Goal: Information Seeking & Learning: Learn about a topic

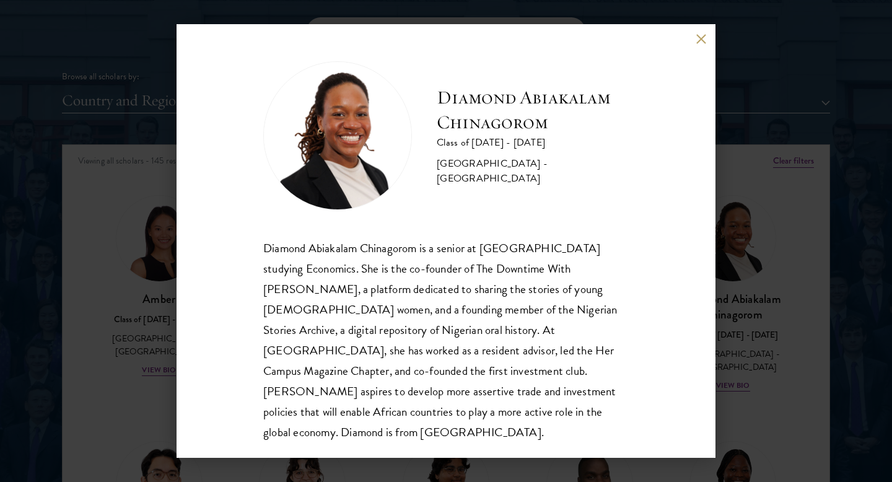
scroll to position [1, 0]
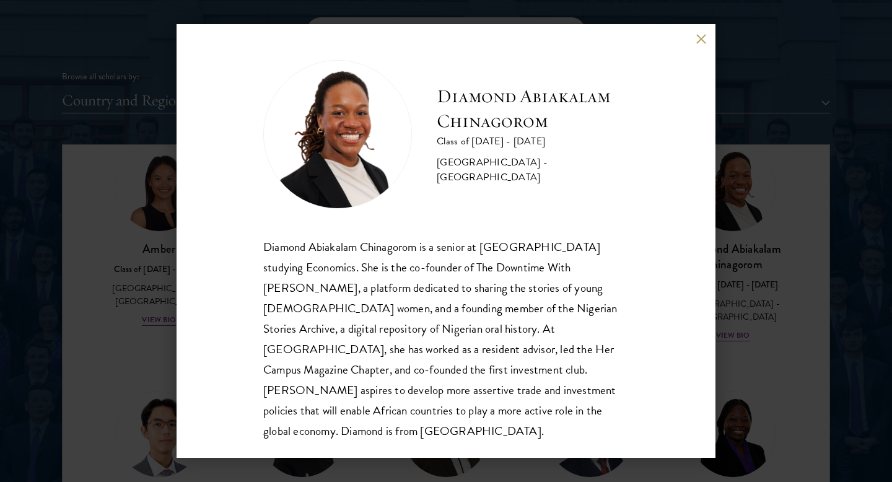
click at [703, 38] on button at bounding box center [700, 38] width 11 height 11
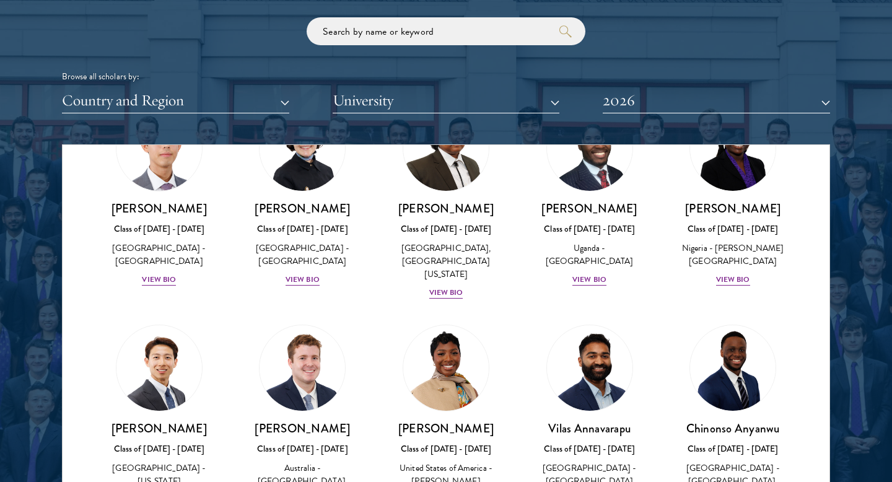
scroll to position [346, 0]
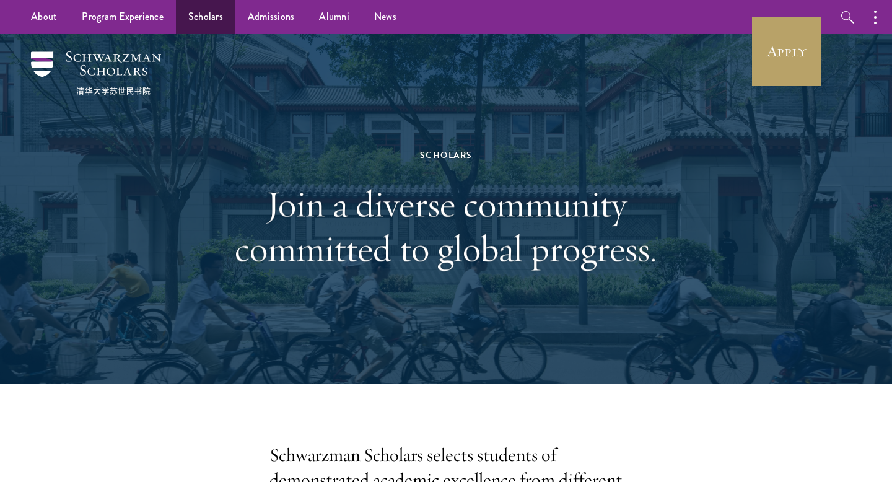
click at [207, 18] on link "Scholars" at bounding box center [205, 17] width 59 height 34
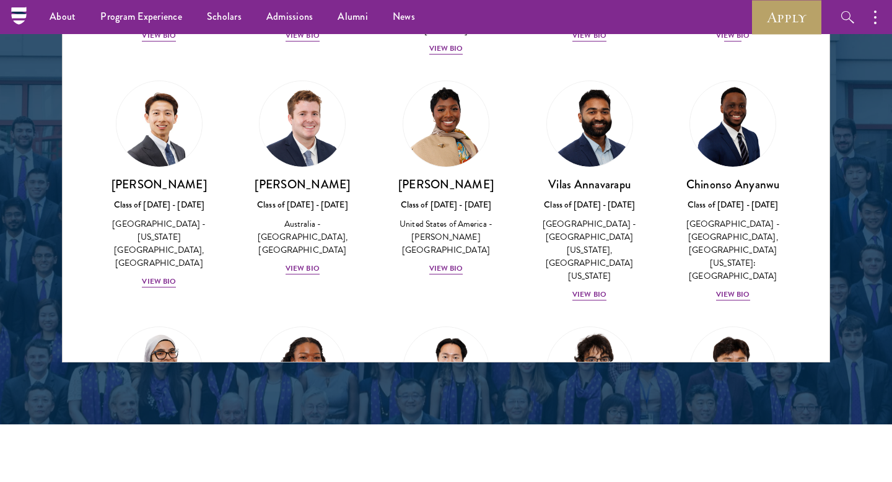
scroll to position [479, 0]
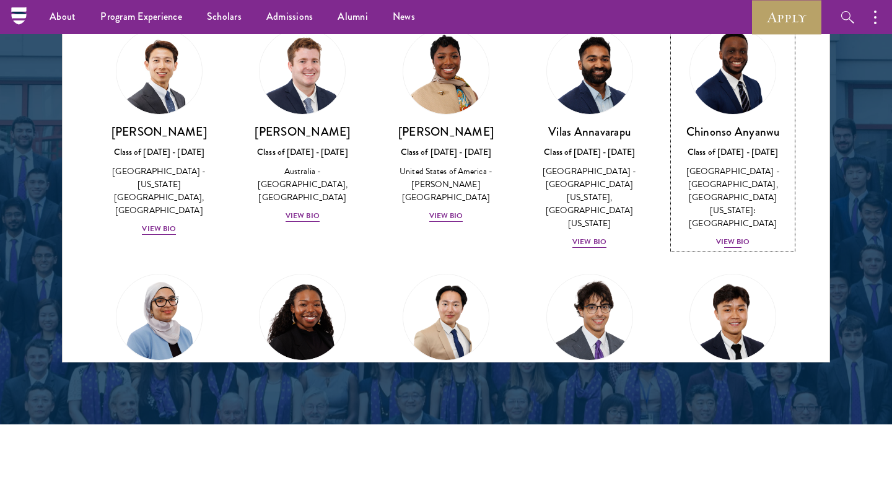
click at [738, 236] on div "View Bio" at bounding box center [733, 242] width 34 height 12
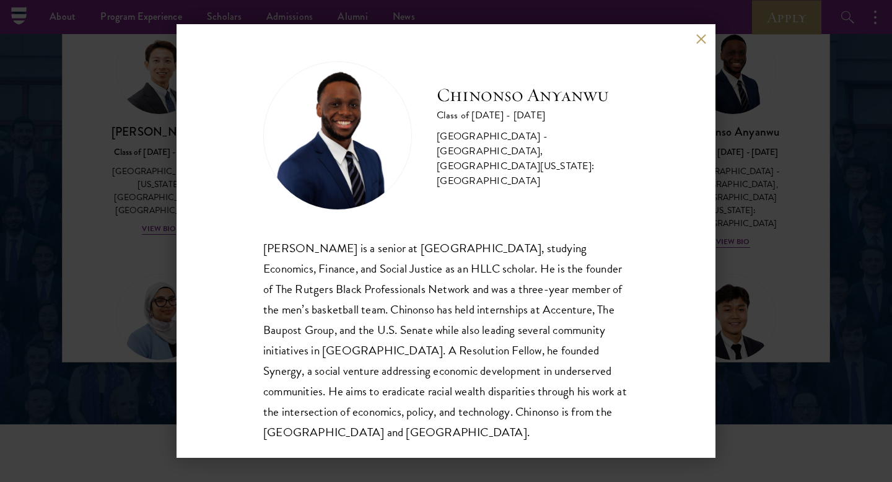
click at [703, 40] on button at bounding box center [700, 38] width 11 height 11
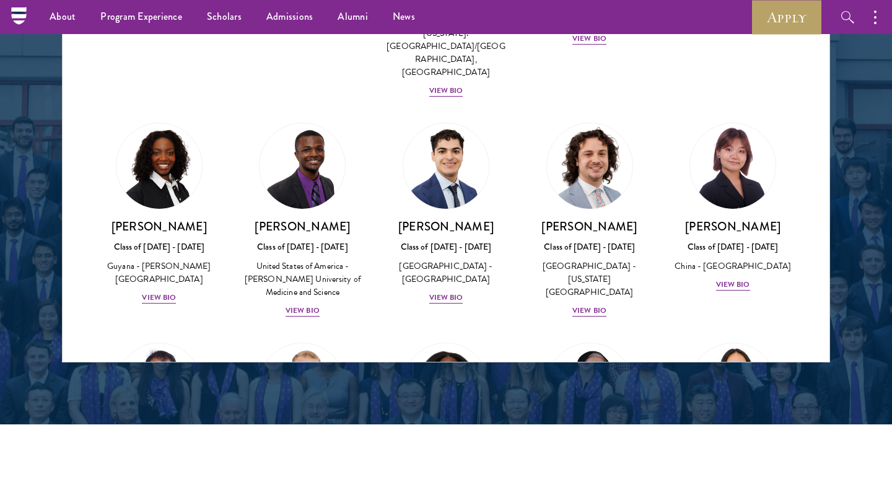
scroll to position [2196, 0]
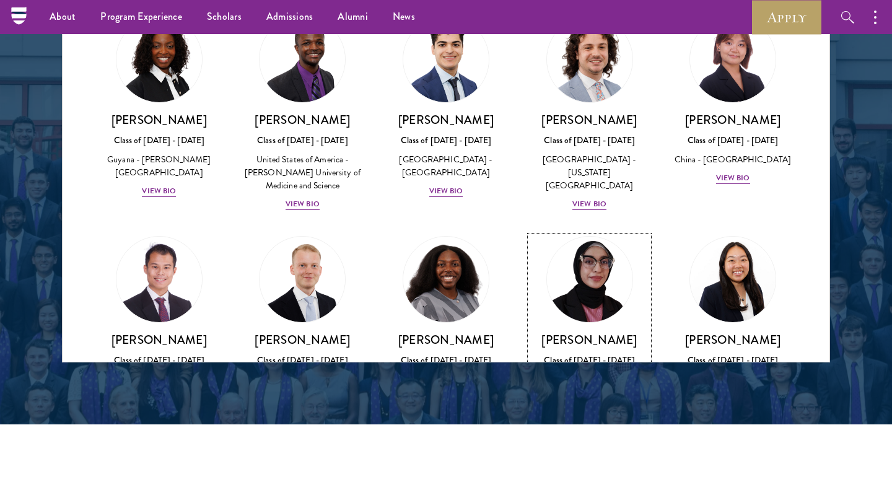
click at [583, 405] on div "View Bio" at bounding box center [589, 411] width 34 height 12
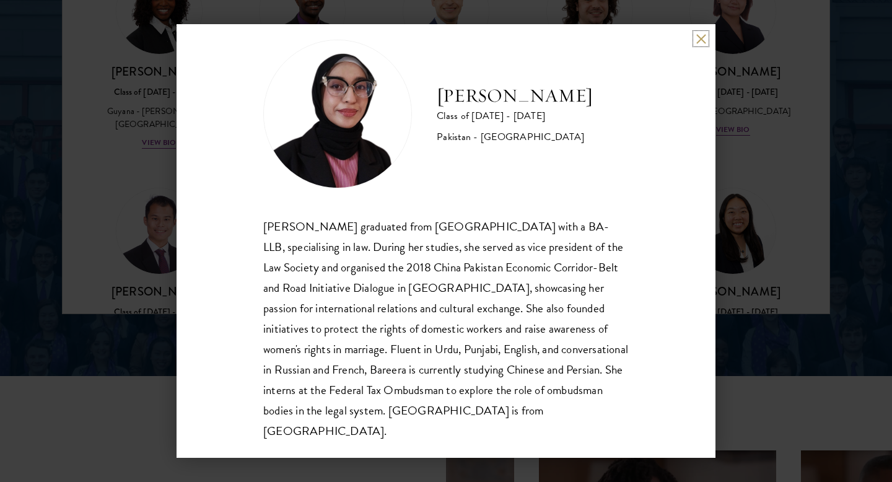
scroll to position [1707, 0]
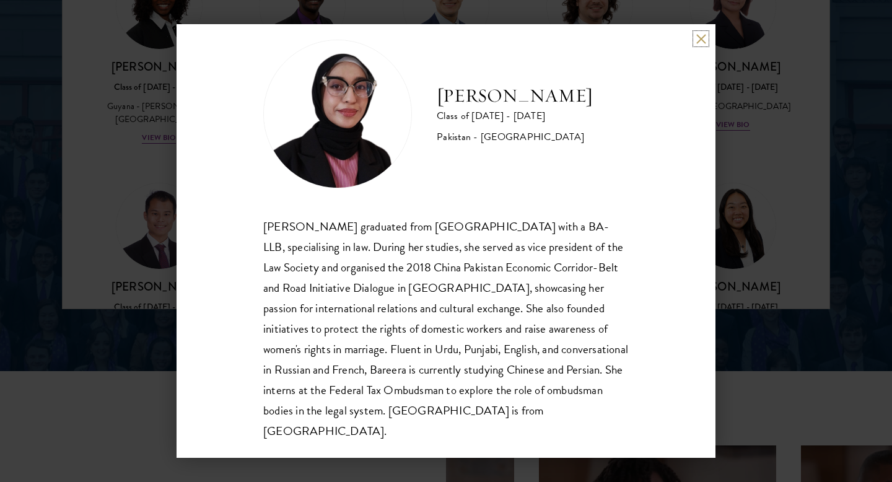
click at [703, 37] on button at bounding box center [700, 38] width 11 height 11
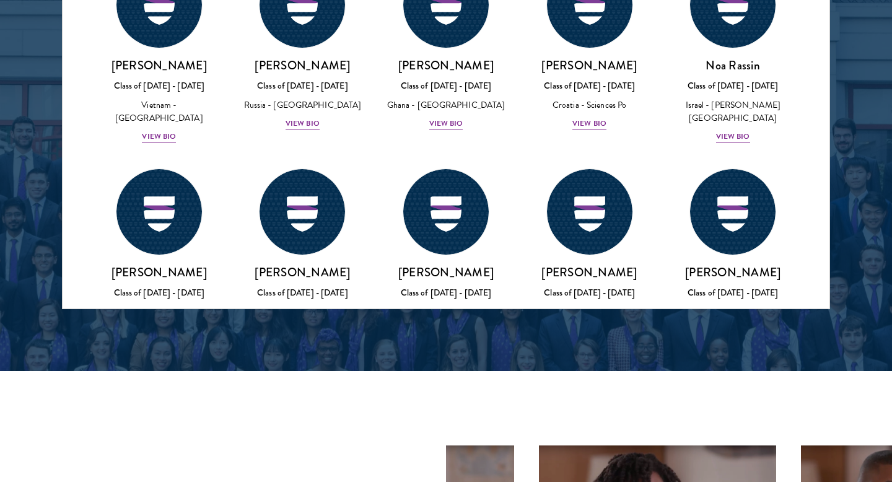
scroll to position [4747, 0]
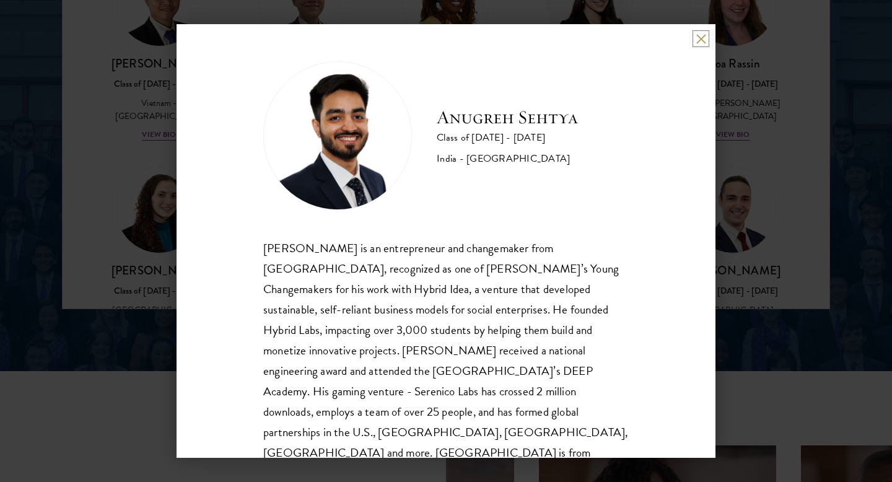
click at [703, 37] on button at bounding box center [700, 38] width 11 height 11
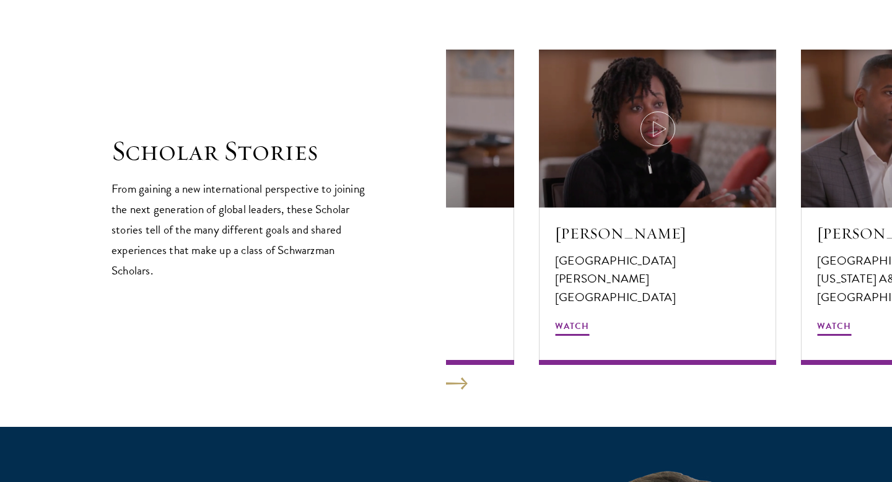
scroll to position [2103, 0]
